Goal: Use online tool/utility

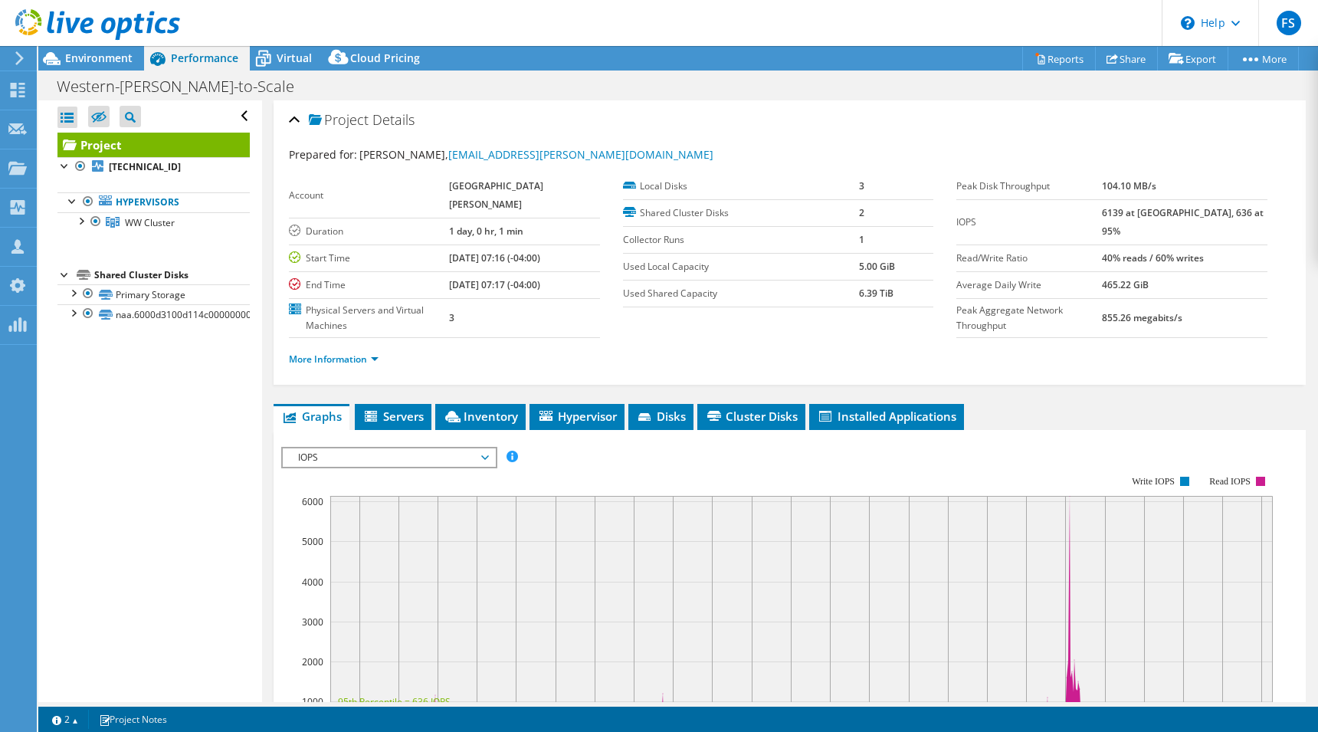
select select "USD"
